Goal: Information Seeking & Learning: Learn about a topic

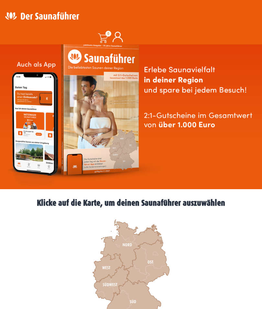
click at [111, 266] on icon at bounding box center [108, 267] width 30 height 29
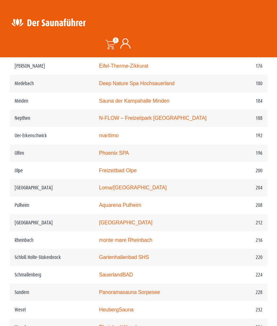
scroll to position [1057, 0]
click at [132, 185] on link "Loma/Nettebad" at bounding box center [133, 188] width 68 height 6
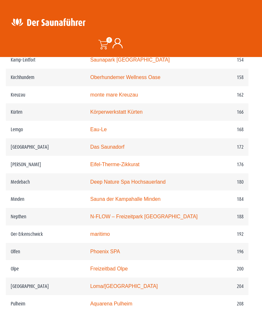
scroll to position [971, 4]
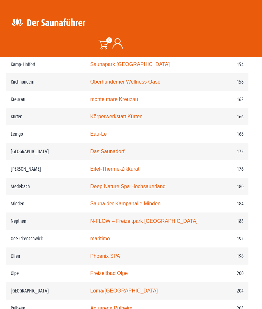
click at [164, 183] on link "Deep Nature Spa Hochsauerland" at bounding box center [128, 186] width 75 height 6
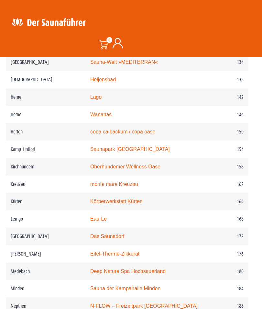
scroll to position [881, 4]
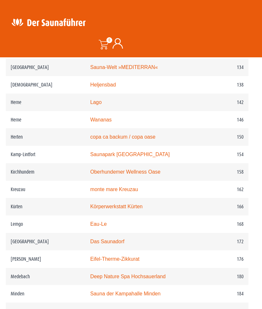
click at [98, 221] on link "Eau-Le" at bounding box center [98, 224] width 17 height 6
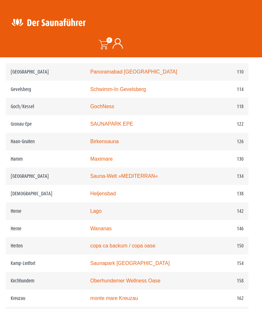
scroll to position [772, 4]
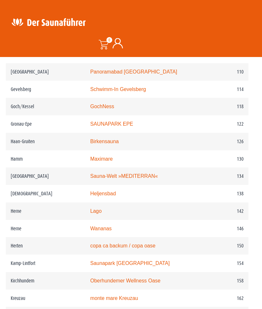
click at [102, 156] on link "Maximare" at bounding box center [101, 159] width 22 height 6
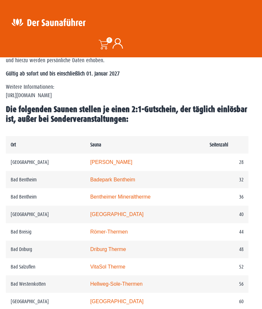
scroll to position [308, 4]
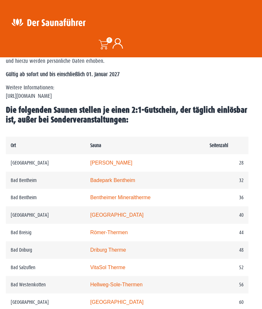
click at [143, 194] on link "Bentheimer Mineraltherme" at bounding box center [120, 197] width 61 height 6
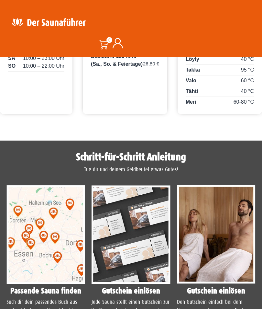
scroll to position [609, 0]
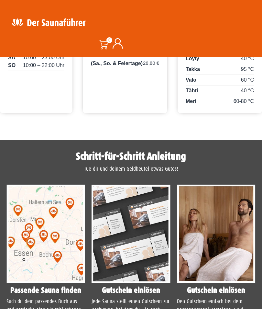
click at [143, 286] on h4 "Gutschein einlösen" at bounding box center [131, 290] width 79 height 8
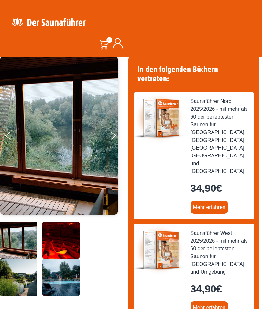
scroll to position [0, 0]
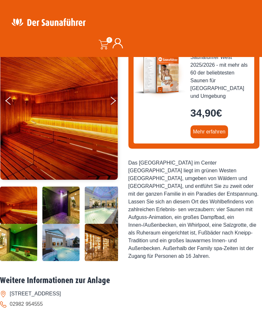
scroll to position [82, 0]
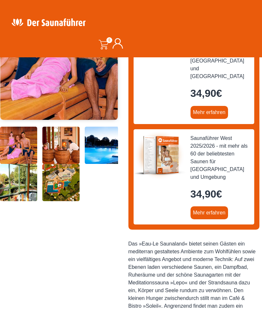
scroll to position [143, 0]
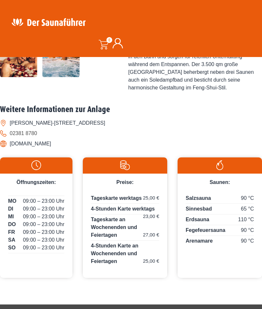
scroll to position [279, 0]
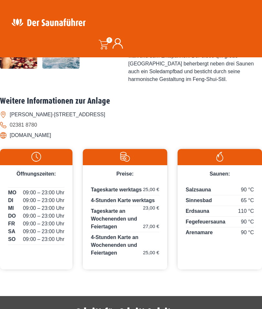
click at [54, 140] on li "www.maximare.com" at bounding box center [131, 135] width 262 height 10
click at [51, 140] on li "www.maximare.com" at bounding box center [131, 135] width 262 height 10
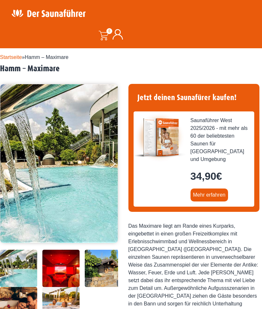
scroll to position [0, 0]
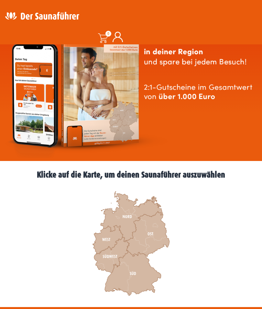
click at [125, 245] on icon at bounding box center [111, 255] width 35 height 36
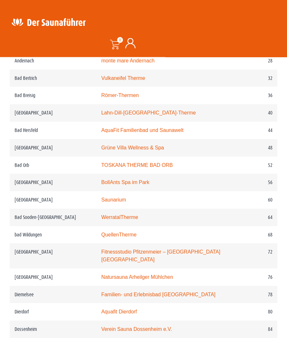
scroll to position [401, 0]
click at [166, 127] on link "AquaFit Familienbad und Saunawelt" at bounding box center [142, 130] width 82 height 6
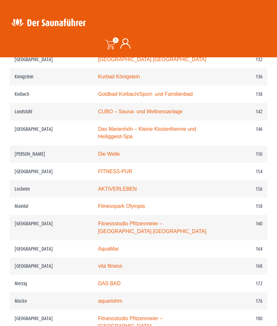
scroll to position [920, 0]
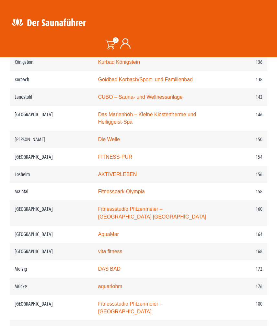
click at [101, 231] on link "AquaMar" at bounding box center [108, 234] width 21 height 6
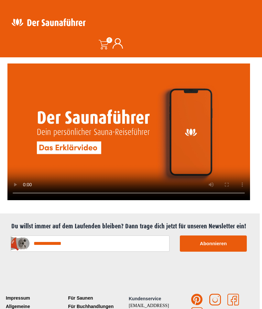
scroll to position [1604, 2]
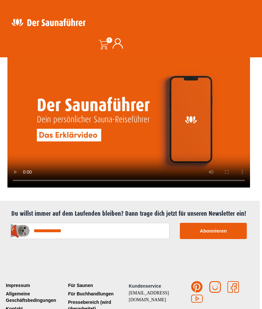
click at [89, 281] on link "Für Saunen" at bounding box center [98, 285] width 62 height 8
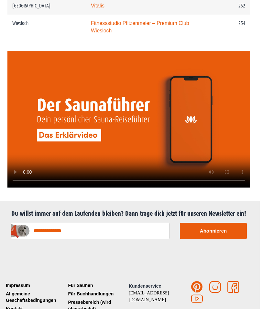
scroll to position [1632, 2]
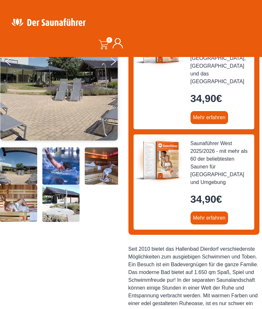
scroll to position [119, 0]
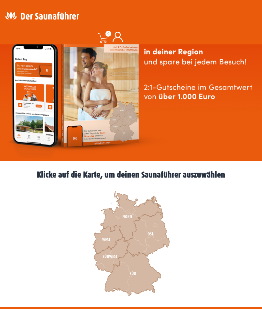
click at [142, 262] on icon at bounding box center [133, 274] width 56 height 44
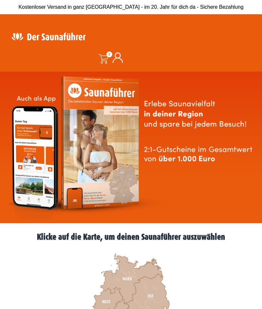
scroll to position [62, 0]
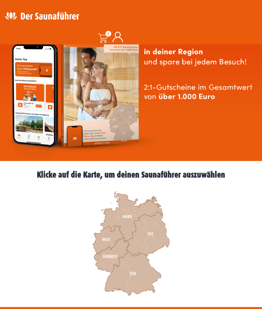
click at [127, 215] on icon at bounding box center [132, 217] width 62 height 50
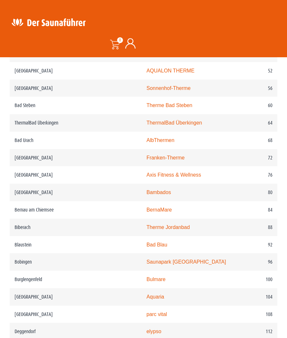
scroll to position [475, 0]
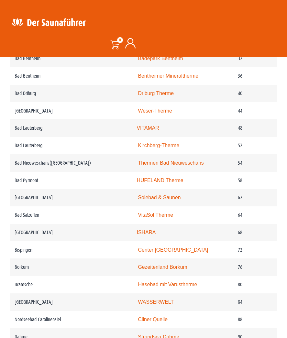
scroll to position [432, 0]
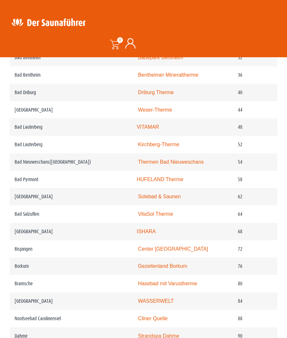
click at [166, 179] on link "HUFELAND Therme" at bounding box center [160, 180] width 47 height 6
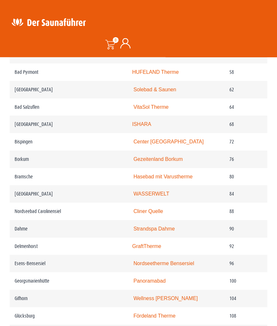
scroll to position [548, 0]
click at [142, 243] on link "GraftTherme" at bounding box center [146, 246] width 29 height 6
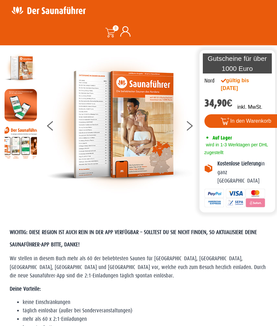
scroll to position [0, 0]
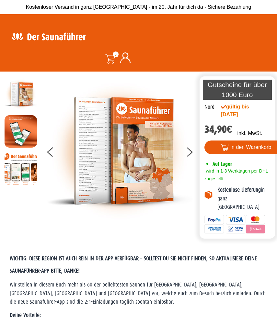
click at [64, 40] on img at bounding box center [48, 36] width 84 height 13
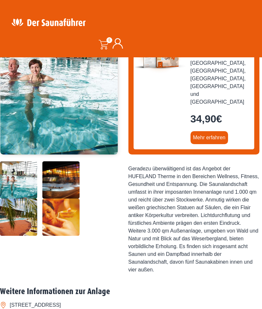
scroll to position [111, 0]
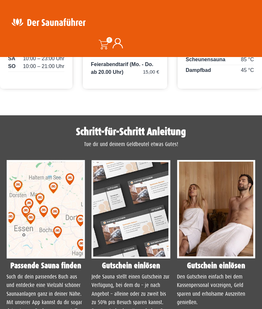
scroll to position [482, 0]
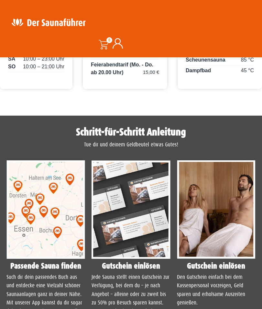
click at [69, 270] on h4 "Passende Sauna finden" at bounding box center [45, 266] width 79 height 8
click at [65, 259] on img at bounding box center [45, 209] width 79 height 98
click at [68, 209] on img at bounding box center [45, 209] width 79 height 98
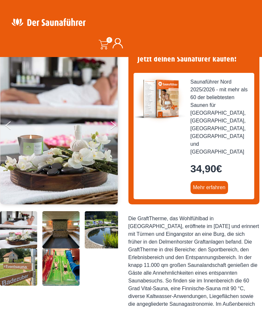
scroll to position [0, 0]
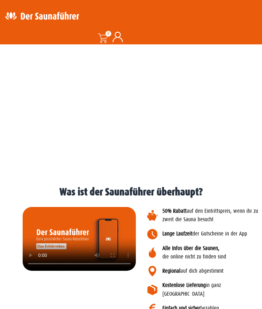
scroll to position [629, 0]
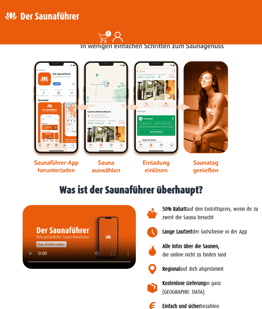
click at [78, 239] on video at bounding box center [79, 237] width 113 height 64
click at [80, 237] on video at bounding box center [79, 237] width 113 height 64
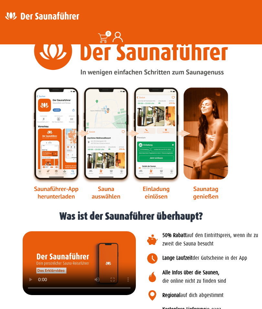
scroll to position [596, 0]
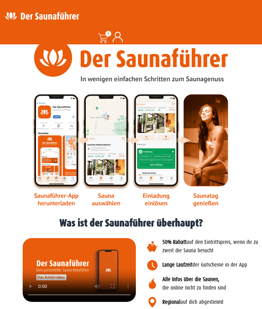
click at [111, 148] on img at bounding box center [130, 123] width 199 height 168
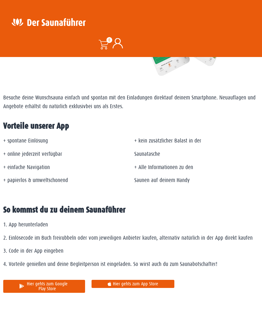
scroll to position [134, 0]
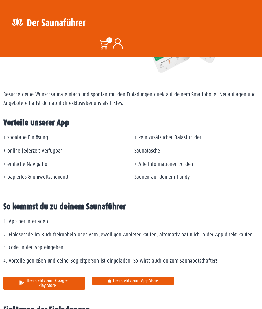
click at [139, 278] on span "Hier gehts zum App Store" at bounding box center [135, 280] width 45 height 5
